Goal: Go to known website: Access a specific website the user already knows

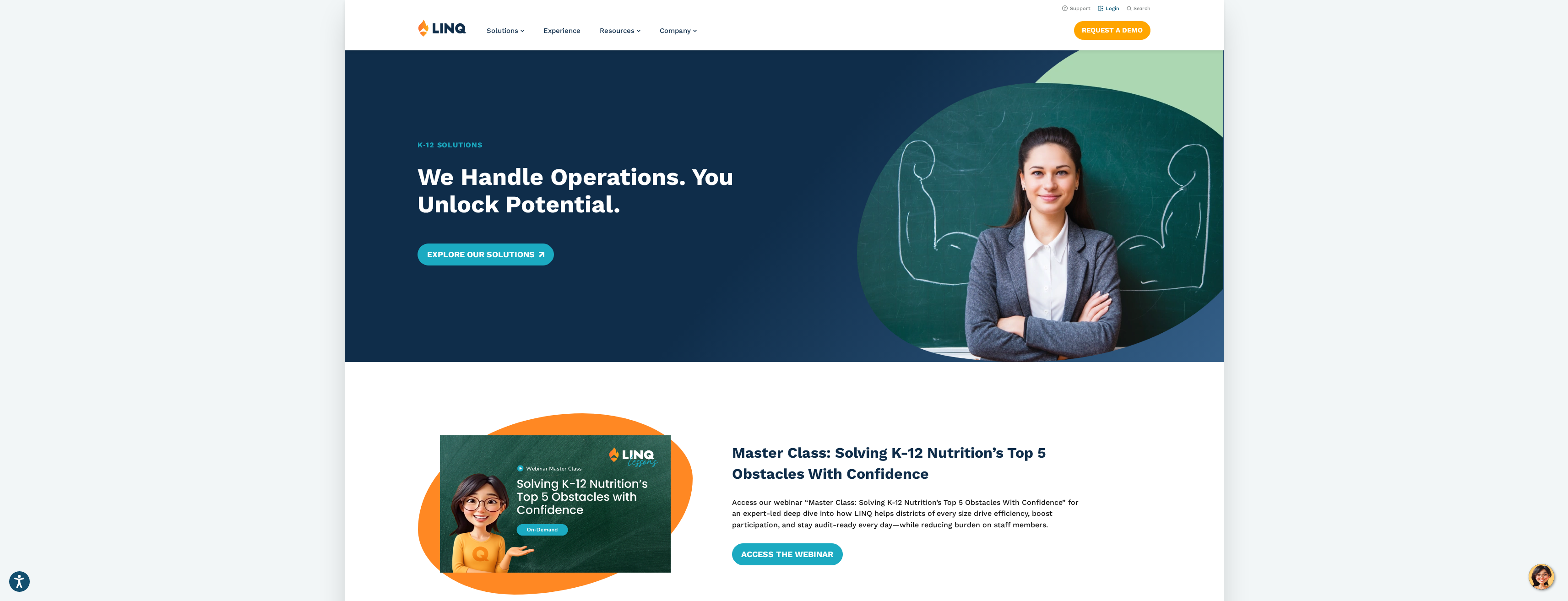
click at [1108, 11] on link "Login" at bounding box center [1108, 9] width 22 height 6
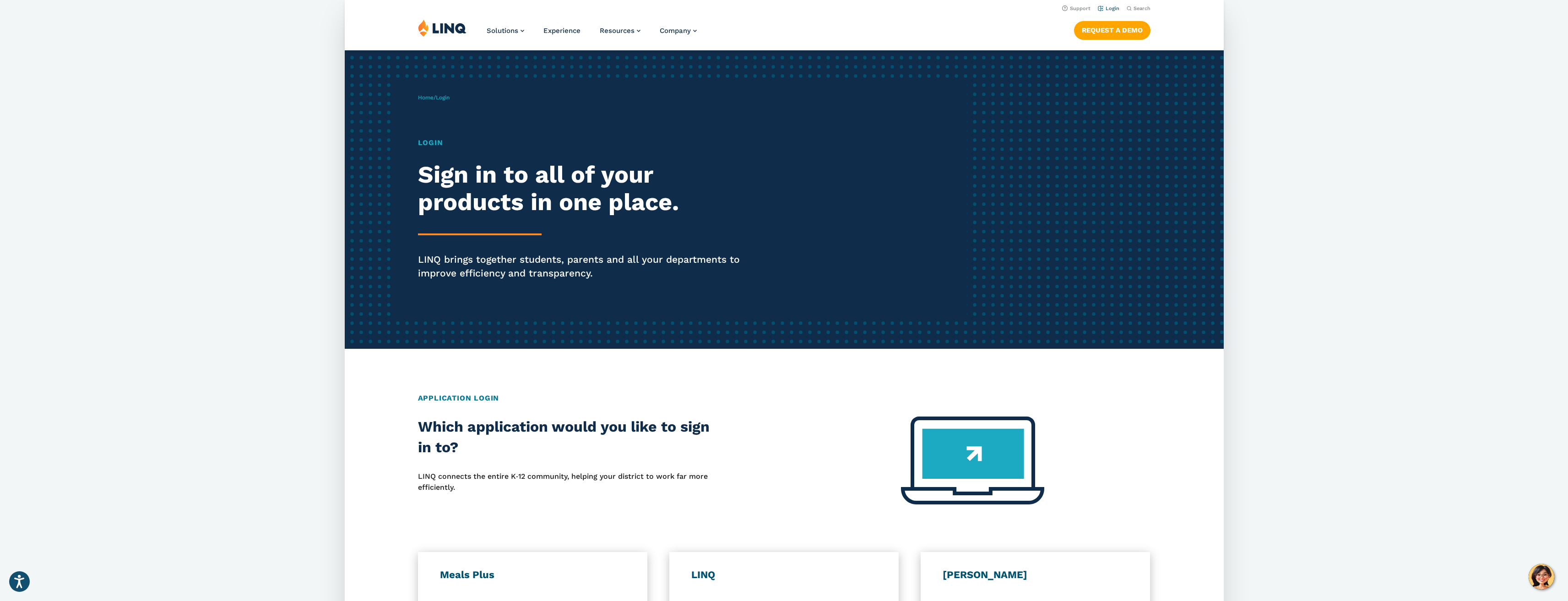
click at [1108, 6] on link "Login" at bounding box center [1108, 9] width 22 height 6
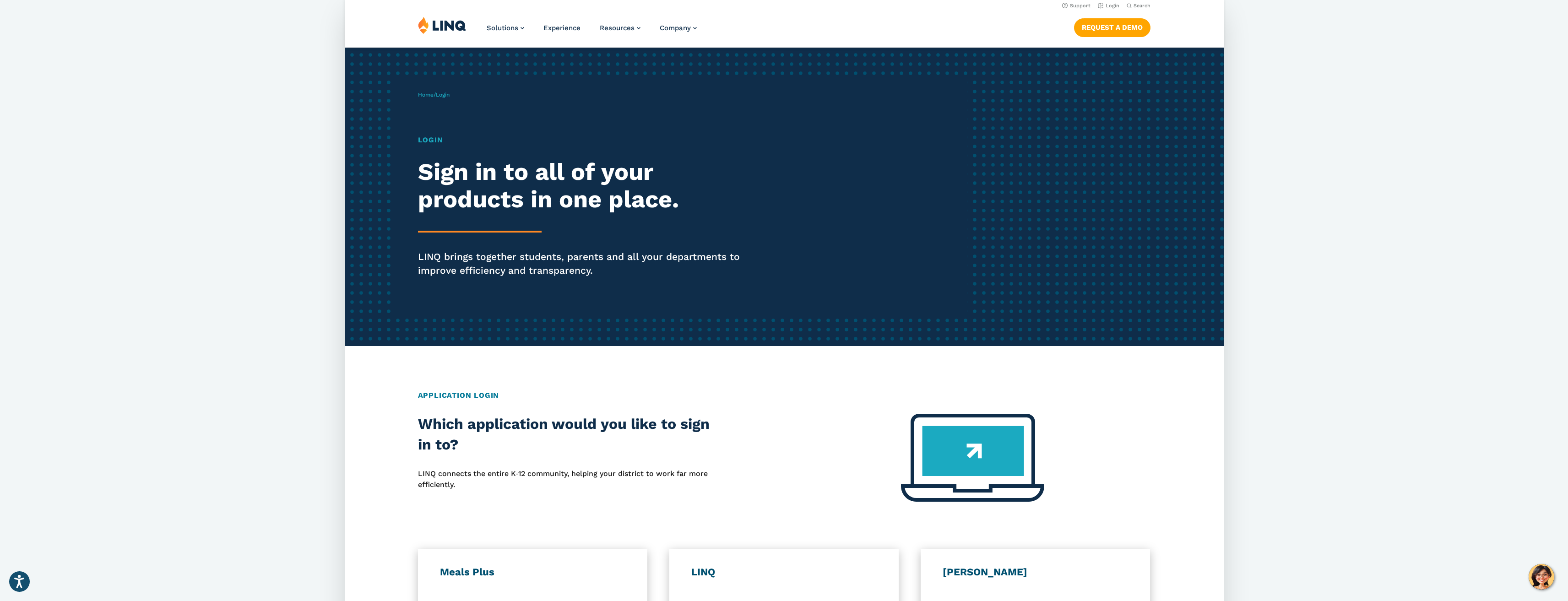
scroll to position [274, 0]
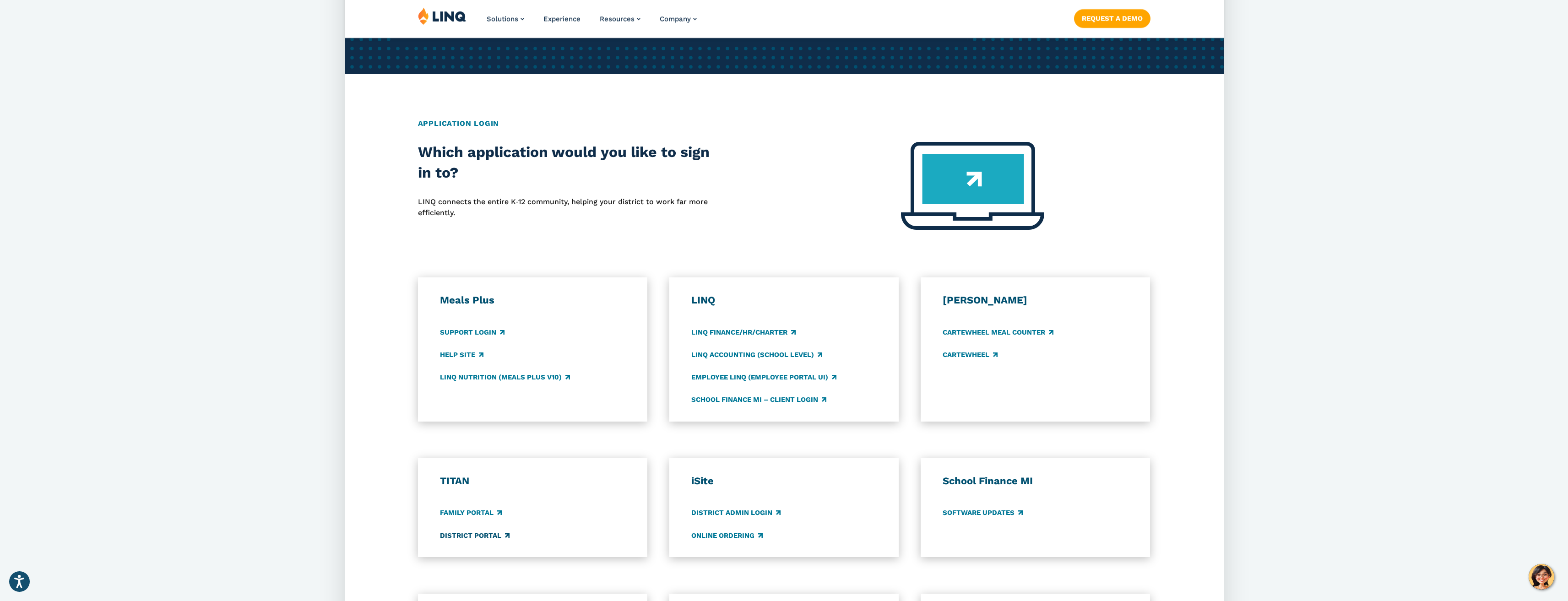
click at [486, 535] on link "District Portal" at bounding box center [475, 536] width 69 height 10
